Goal: Find specific page/section: Find specific page/section

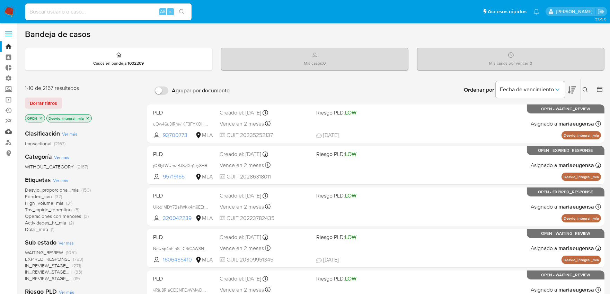
click at [9, 132] on link "Mulan" at bounding box center [41, 131] width 82 height 11
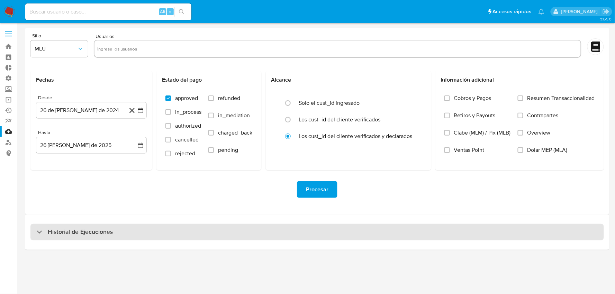
click at [351, 233] on div "Historial de Ejecuciones" at bounding box center [317, 232] width 574 height 17
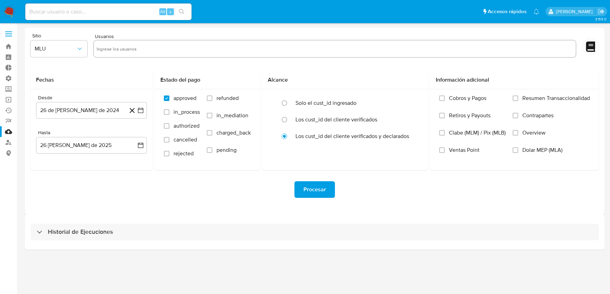
select select "10"
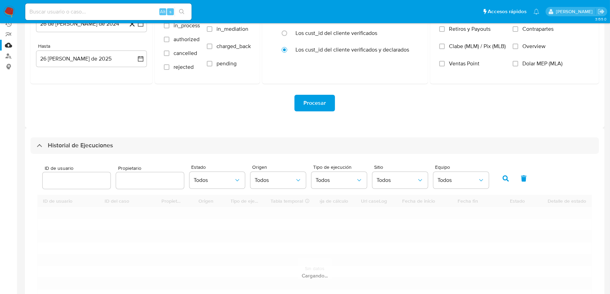
scroll to position [157, 0]
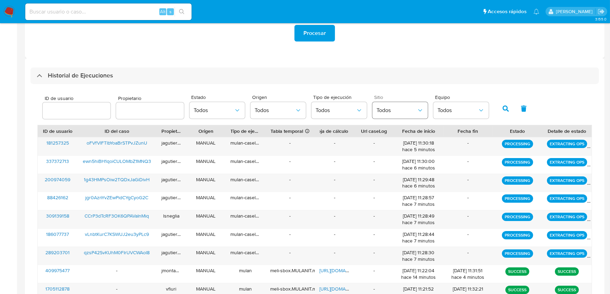
click at [386, 115] on button "Todos" at bounding box center [399, 110] width 55 height 17
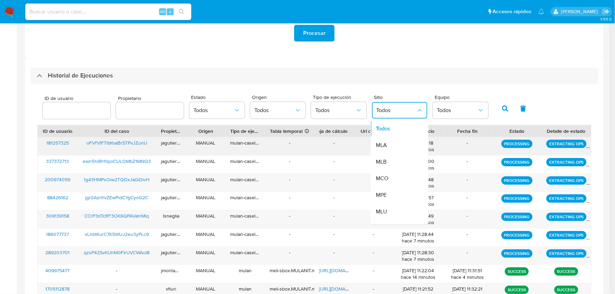
click at [383, 145] on span "MLA" at bounding box center [381, 145] width 11 height 7
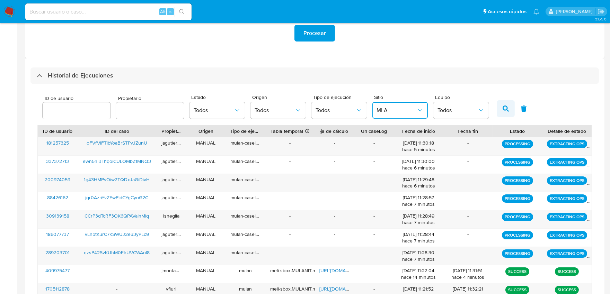
click at [503, 110] on icon "button" at bounding box center [505, 109] width 6 height 6
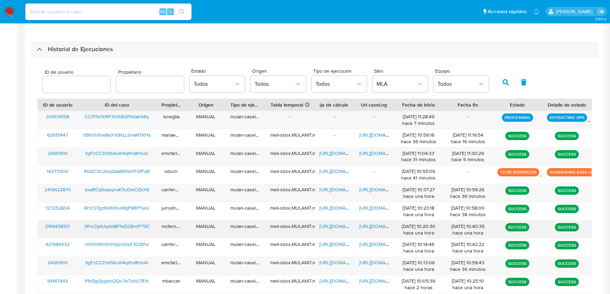
scroll to position [222, 0]
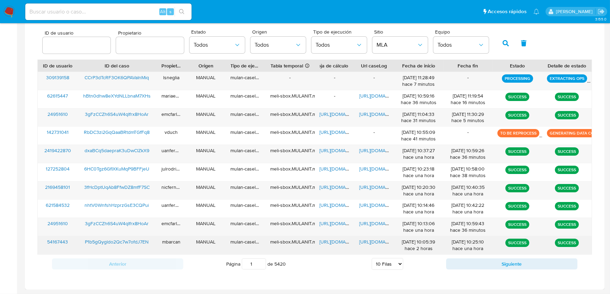
click at [371, 241] on span "https://docs.google.com/document/d/1lEIMpRvMHSjkwCJjVldbiDWji_2VFqxwkfPhbxah8is…" at bounding box center [383, 242] width 48 height 7
